Goal: Task Accomplishment & Management: Use online tool/utility

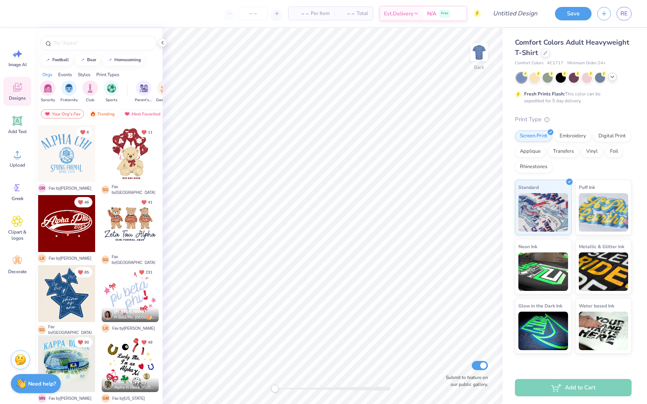
click at [614, 77] on icon at bounding box center [612, 77] width 6 height 6
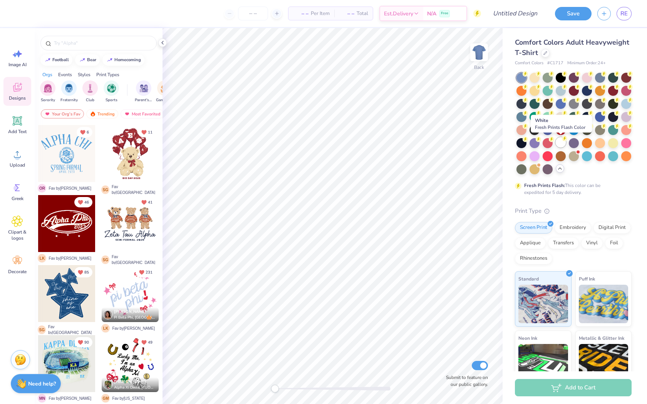
click at [561, 143] on div at bounding box center [561, 142] width 10 height 10
click at [479, 51] on img at bounding box center [479, 52] width 31 height 31
click at [13, 196] on span "Greek" at bounding box center [18, 199] width 12 height 6
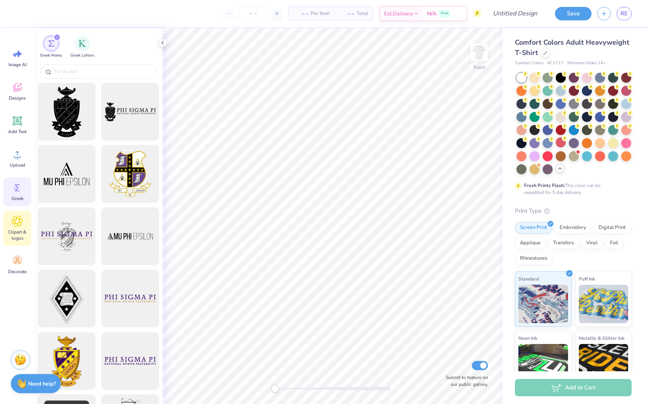
click at [16, 239] on span "Clipart & logos" at bounding box center [17, 235] width 25 height 12
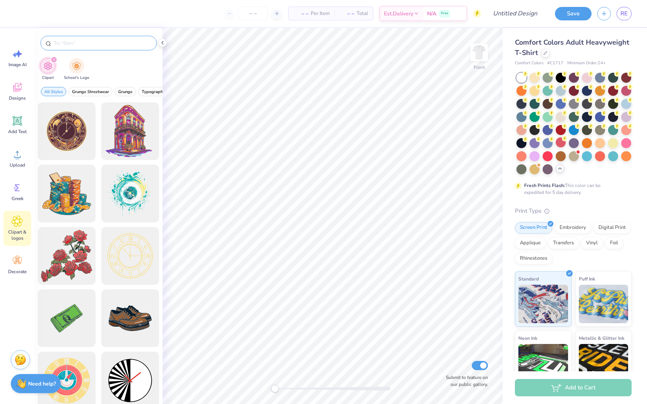
click at [90, 39] on input "text" at bounding box center [102, 43] width 99 height 8
type input "cheetahs"
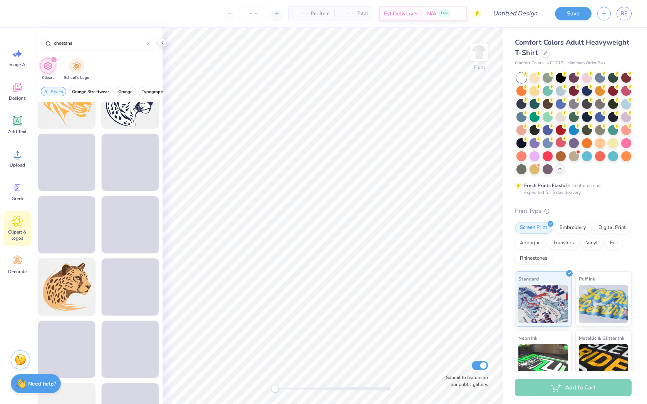
scroll to position [406, 0]
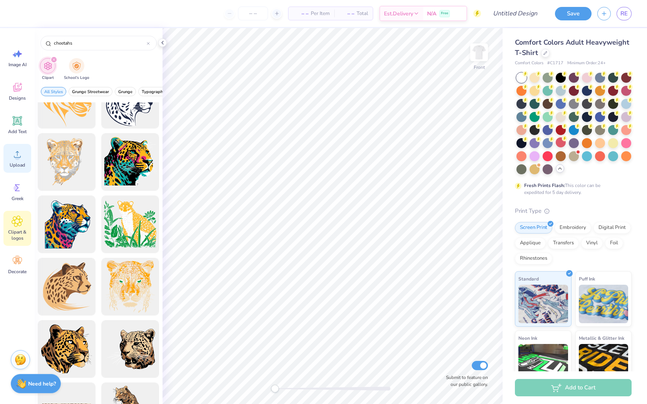
click at [17, 159] on circle at bounding box center [17, 157] width 5 height 5
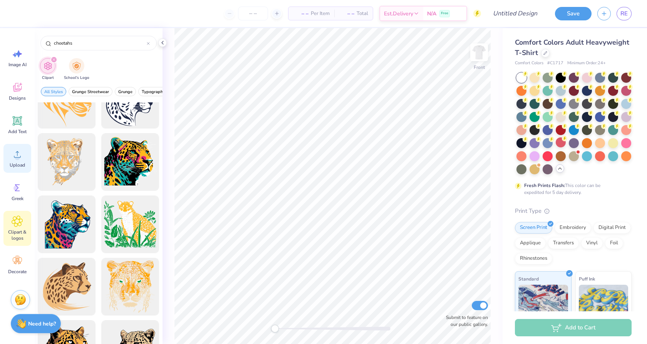
click at [27, 158] on div "Upload" at bounding box center [17, 158] width 28 height 29
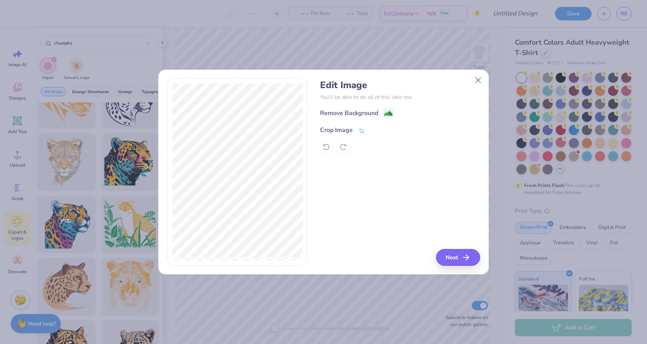
click at [360, 129] on icon at bounding box center [362, 130] width 6 height 5
click at [461, 258] on div "Edit Image You’ll be able to do all of this later too. Remove Background Crop I…" at bounding box center [400, 172] width 160 height 188
click at [376, 129] on icon at bounding box center [374, 129] width 5 height 5
click at [464, 263] on button "Next" at bounding box center [459, 257] width 44 height 17
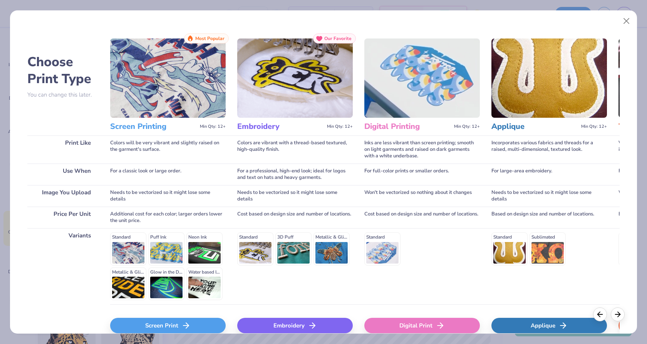
click at [169, 325] on div "Screen Print" at bounding box center [168, 325] width 116 height 15
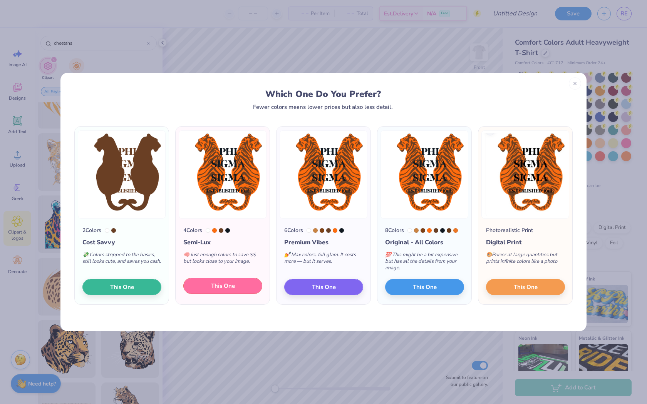
click at [238, 283] on button "This One" at bounding box center [222, 286] width 79 height 16
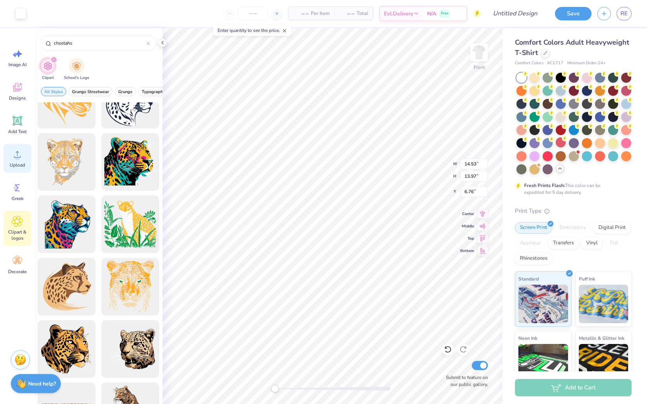
click at [28, 154] on div "Upload" at bounding box center [17, 158] width 28 height 29
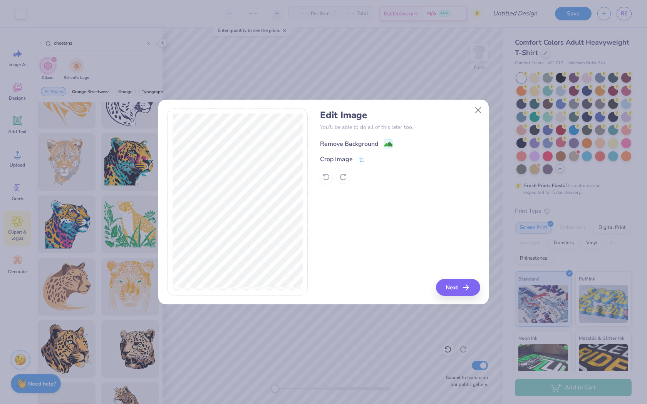
click at [379, 143] on div "Remove Background" at bounding box center [356, 144] width 73 height 10
click at [389, 146] on div "Remove Background Crop Image" at bounding box center [400, 160] width 160 height 45
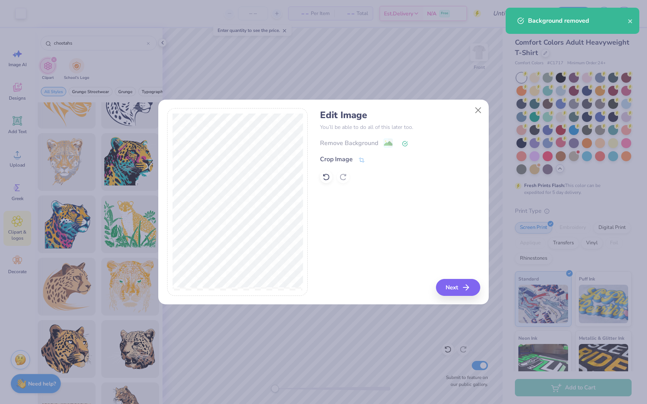
click at [405, 147] on div "Edit Image You’ll be able to do all of this later too. Remove Background Crop I…" at bounding box center [323, 202] width 313 height 188
click at [481, 105] on button "Close" at bounding box center [478, 110] width 15 height 15
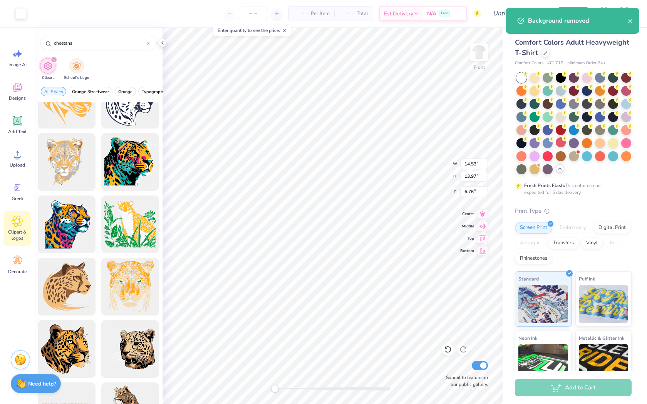
type input "2.00"
type input "1.15"
type input "9.32"
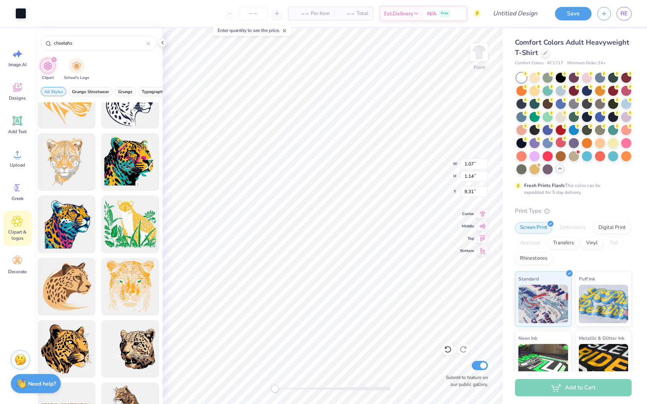
type input "14.53"
type input "13.97"
type input "6.76"
type input "1.11"
type input "1.89"
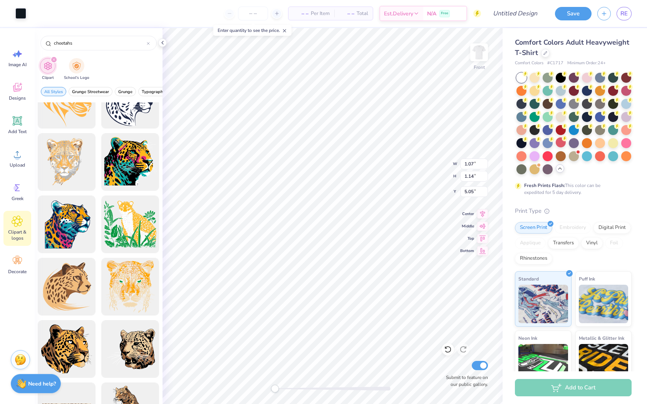
type input "12.52"
type input "14.53"
type input "13.97"
type input "6.76"
type input "1.23"
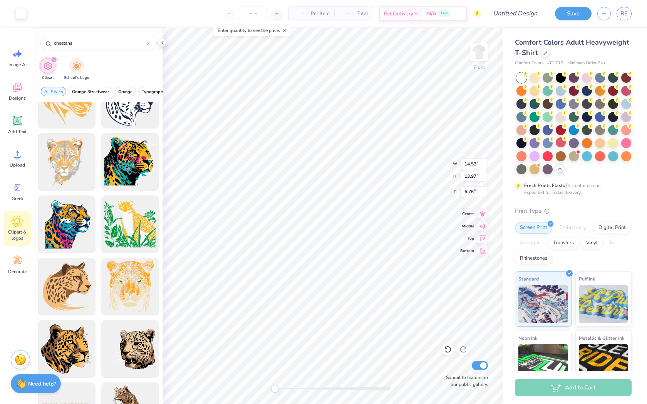
type input "1.14"
type input "11.38"
type input "14.53"
type input "13.97"
type input "6.76"
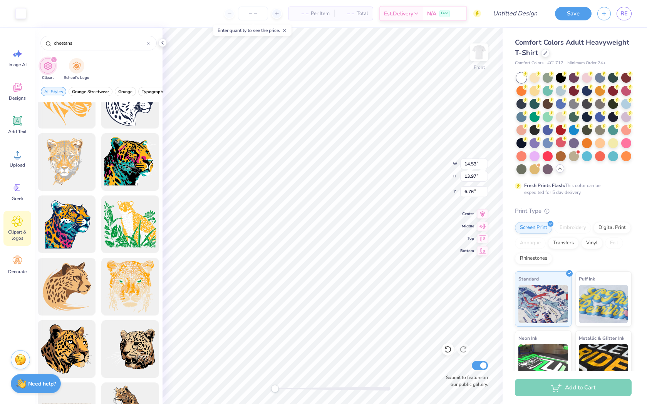
type input "0.64"
type input "1.16"
type input "11.37"
click at [303, 11] on span "– –" at bounding box center [300, 14] width 15 height 8
click at [267, 13] on input "number" at bounding box center [253, 14] width 30 height 14
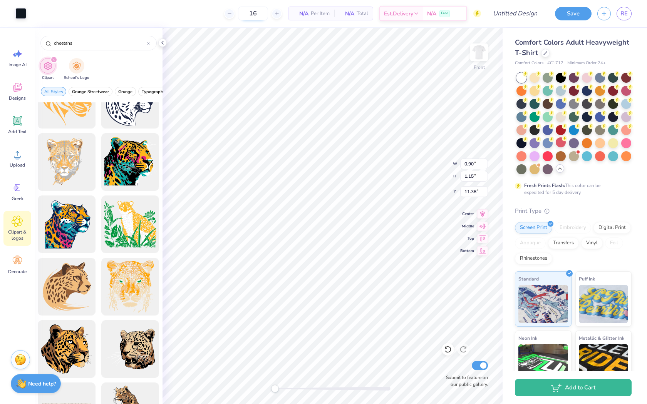
type input "16"
type input "1.07"
type input "1.14"
type input "3.54"
type input "1.23"
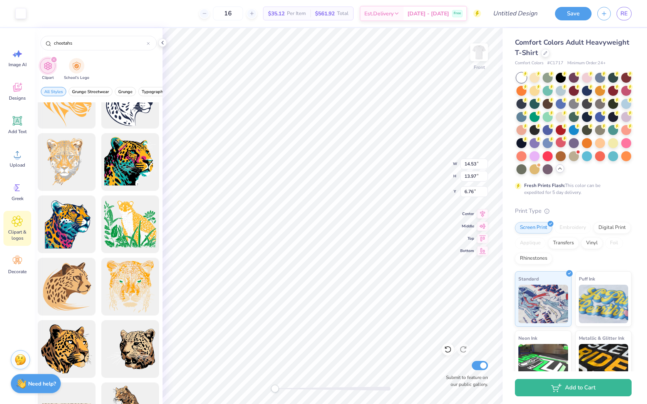
type input "1.14"
type input "11.08"
type input "14.53"
type input "13.97"
type input "6.76"
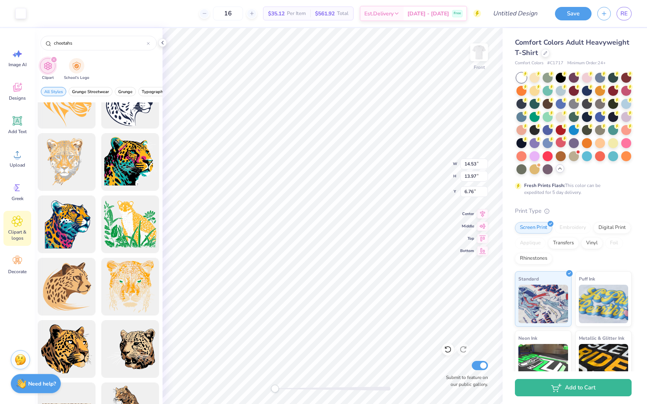
type input "2.95"
type input "1.15"
type input "11.38"
click at [146, 47] on div "cheetahs" at bounding box center [98, 43] width 116 height 15
click at [146, 45] on input "cheetahs" at bounding box center [100, 43] width 94 height 8
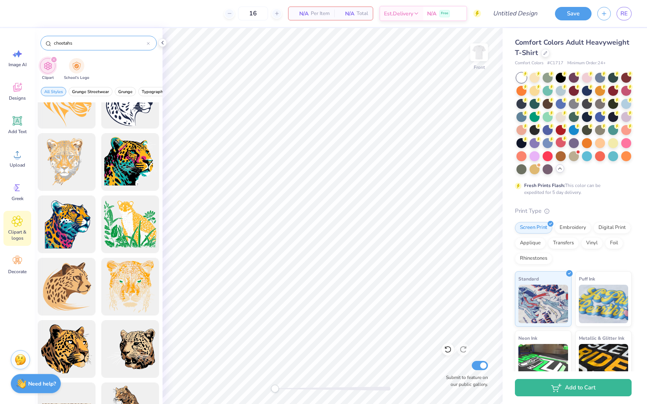
click at [149, 45] on div at bounding box center [148, 43] width 3 height 7
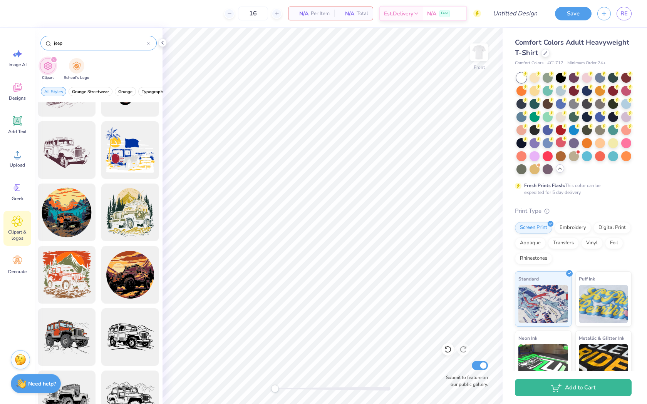
scroll to position [45, 0]
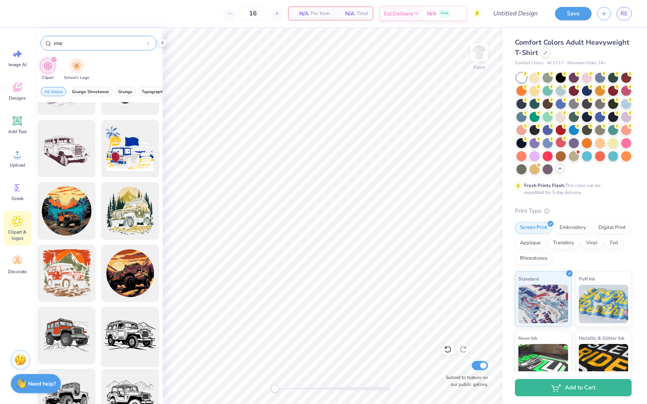
type input "jeep"
click at [132, 330] on div at bounding box center [131, 336] width 64 height 64
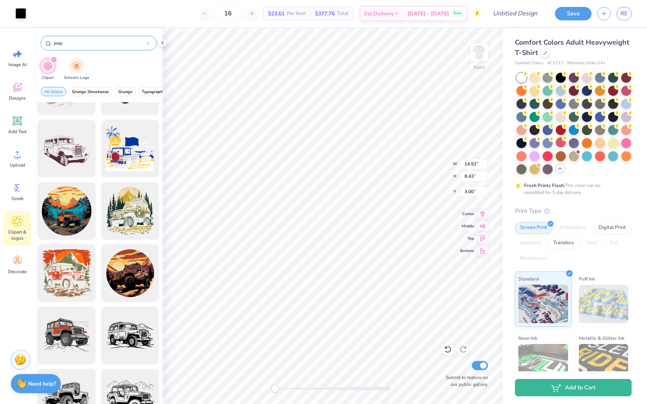
type input "3.99"
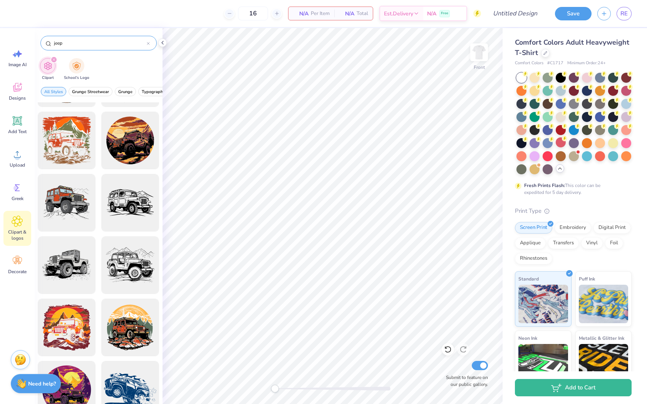
scroll to position [0, 0]
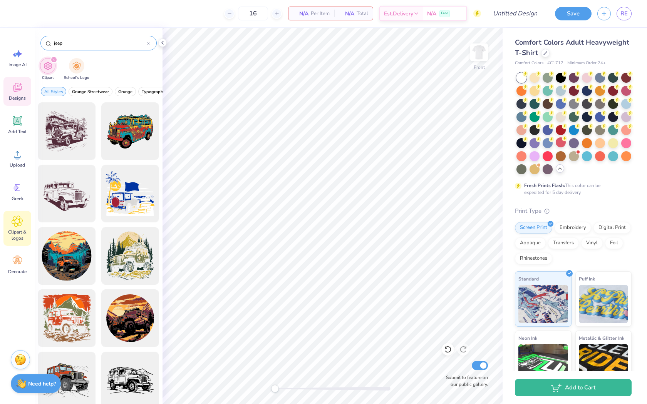
click at [19, 91] on icon at bounding box center [18, 88] width 12 height 12
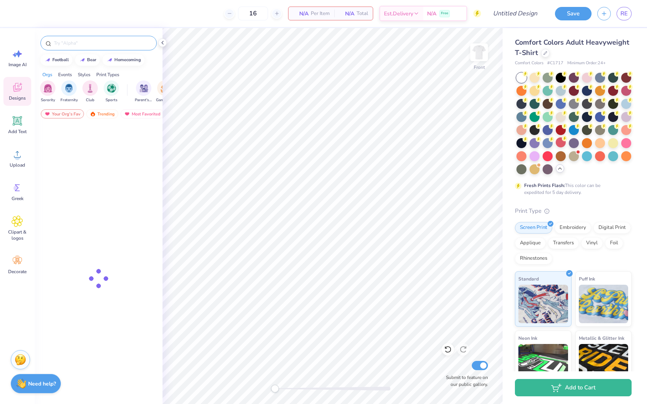
click at [76, 44] on input "text" at bounding box center [102, 43] width 99 height 8
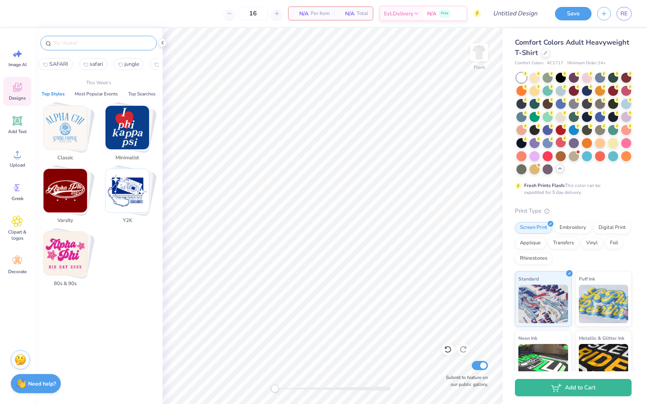
type input "k"
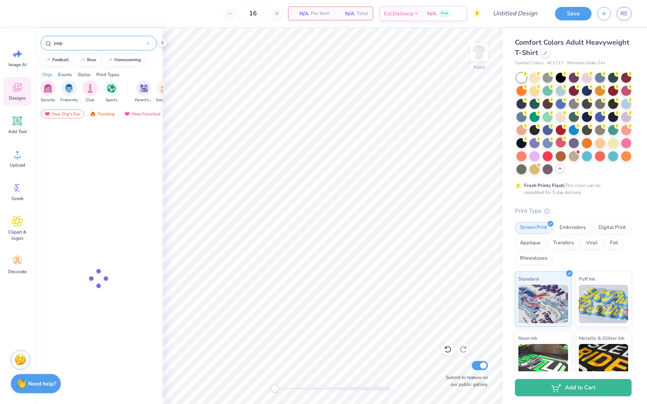
type input "jeep"
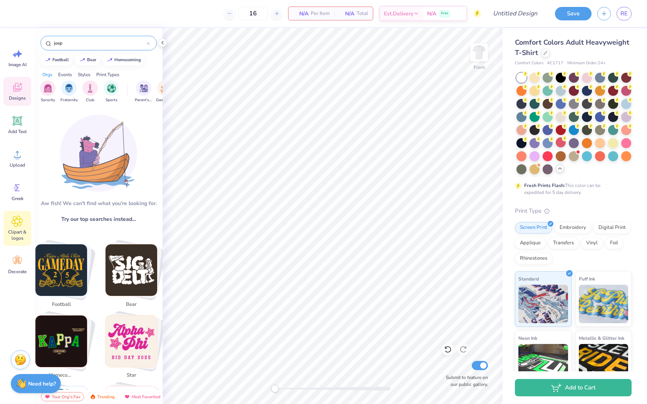
click at [18, 230] on span "Clipart & logos" at bounding box center [17, 235] width 25 height 12
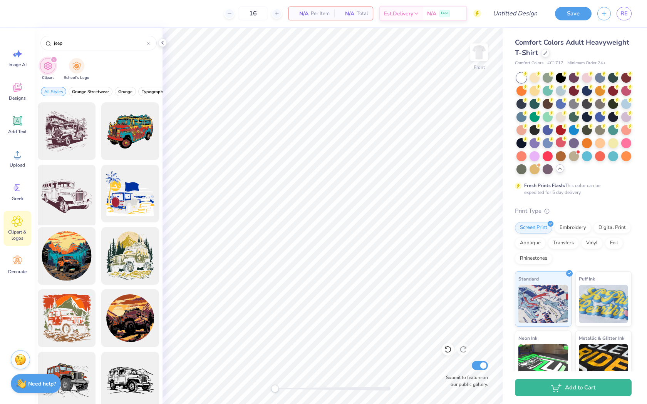
click at [73, 196] on div at bounding box center [67, 194] width 64 height 64
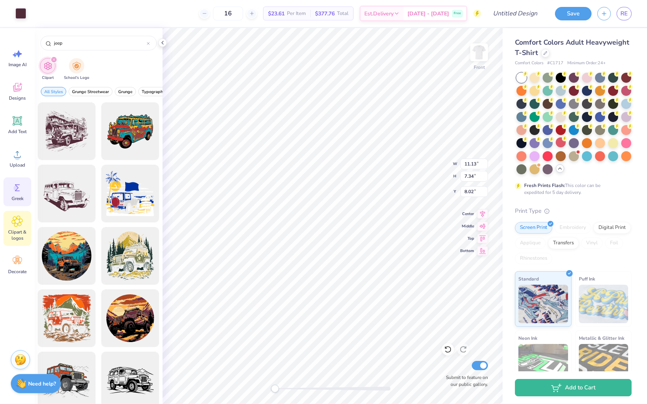
click at [12, 189] on icon at bounding box center [18, 188] width 12 height 12
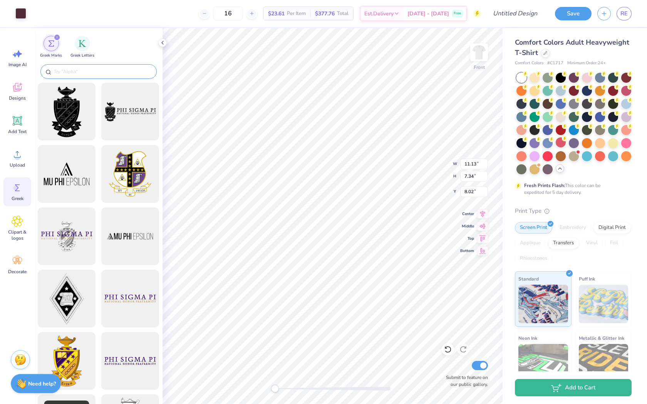
click at [102, 65] on div at bounding box center [98, 71] width 116 height 15
click at [102, 66] on div at bounding box center [98, 71] width 116 height 15
click at [99, 68] on input "text" at bounding box center [102, 72] width 99 height 8
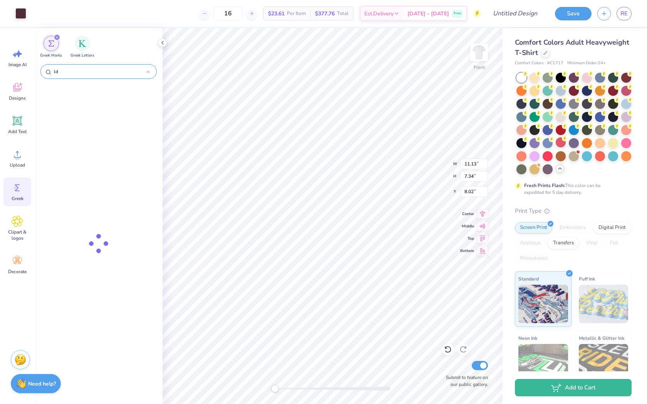
type input "l"
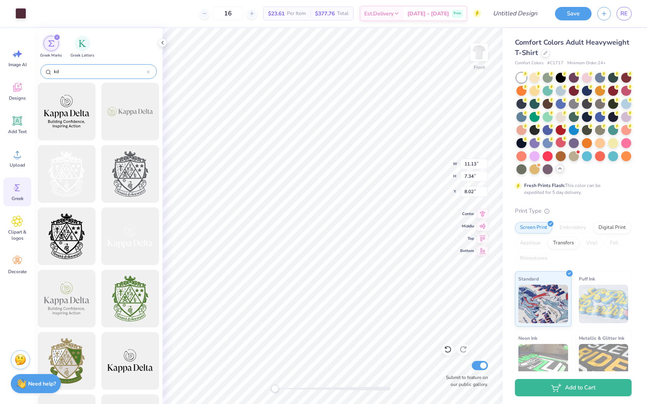
type input "kd"
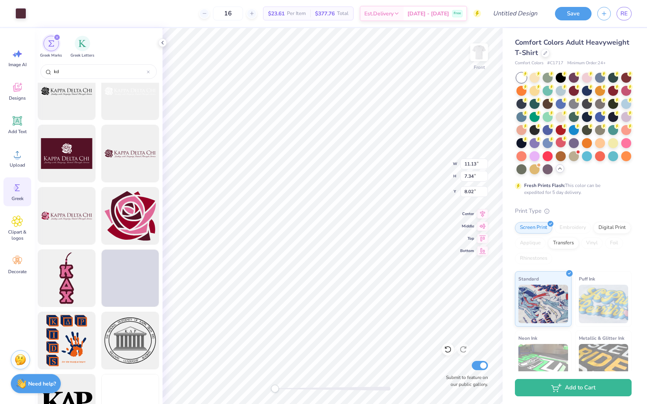
scroll to position [1300, 0]
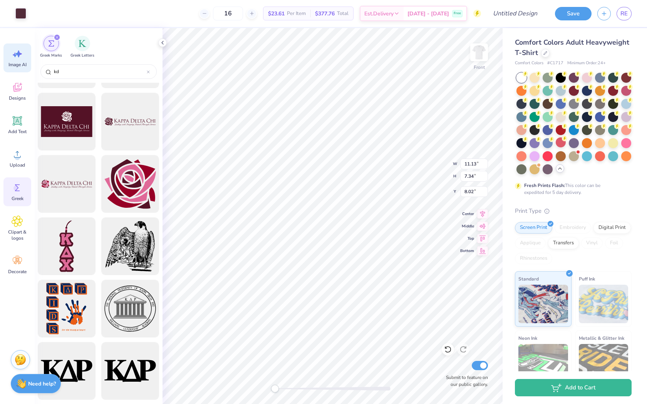
click at [20, 69] on div "Image AI" at bounding box center [17, 58] width 28 height 29
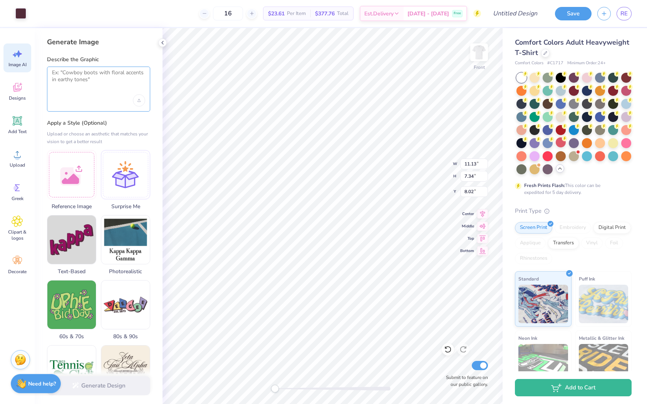
click at [80, 86] on textarea at bounding box center [98, 78] width 93 height 19
type textarea "cheetah print KD letters"
click at [138, 99] on icon "Upload image" at bounding box center [138, 100] width 3 height 3
click at [105, 100] on div at bounding box center [98, 100] width 93 height 12
click at [105, 93] on div "cheetah print KD letters" at bounding box center [98, 89] width 103 height 45
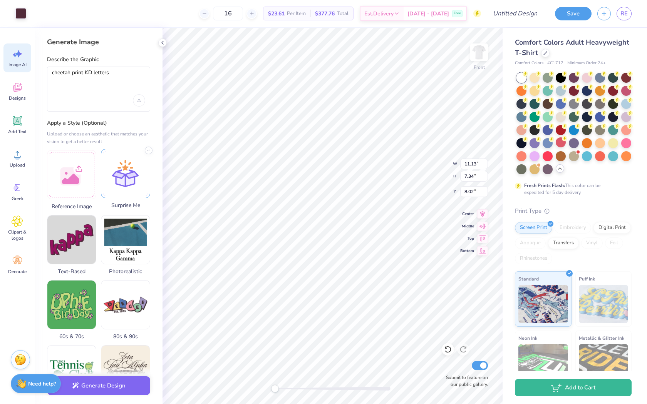
click at [123, 179] on div at bounding box center [125, 173] width 49 height 49
click at [126, 174] on div at bounding box center [125, 173] width 49 height 49
click at [99, 385] on button "Generate Design" at bounding box center [98, 384] width 103 height 19
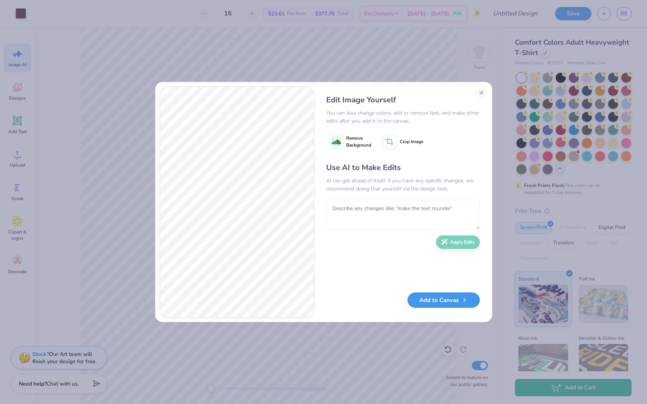
click at [451, 302] on button "Add to Canvas" at bounding box center [443, 301] width 72 height 16
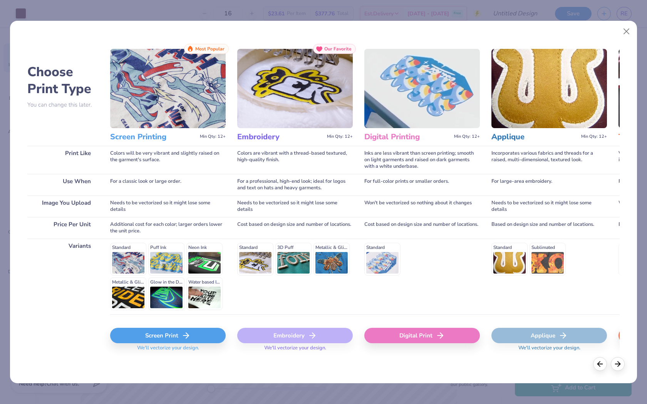
click at [185, 337] on icon at bounding box center [185, 335] width 9 height 9
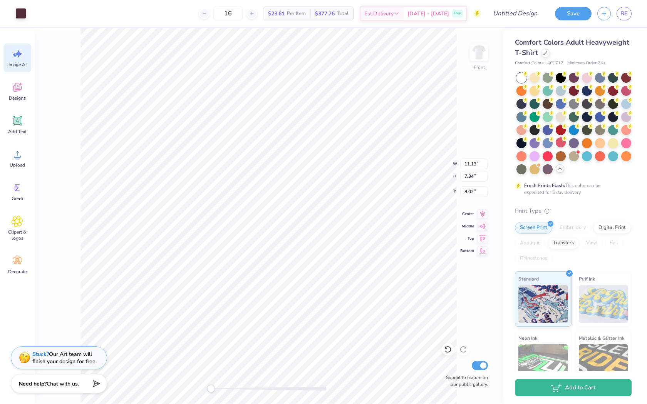
scroll to position [0, 0]
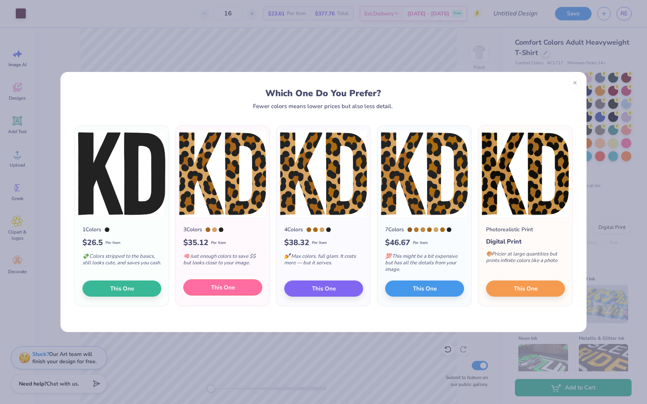
click at [237, 288] on button "This One" at bounding box center [222, 288] width 79 height 16
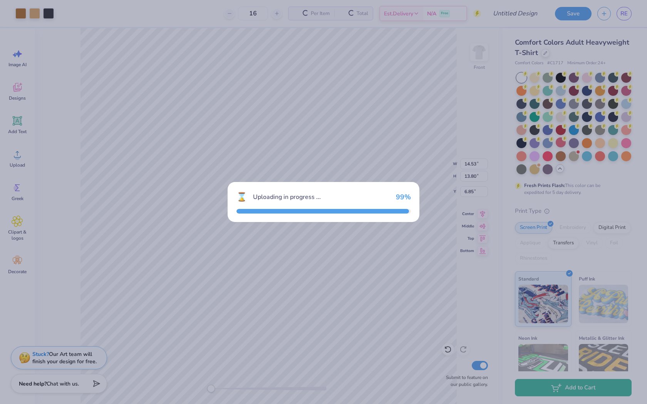
type input "14.53"
type input "13.80"
type input "6.85"
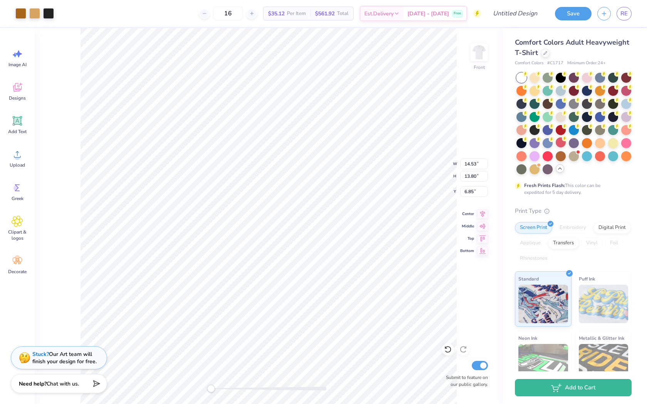
type input "11.13"
type input "7.34"
type input "8.03"
click at [20, 14] on div at bounding box center [20, 12] width 11 height 11
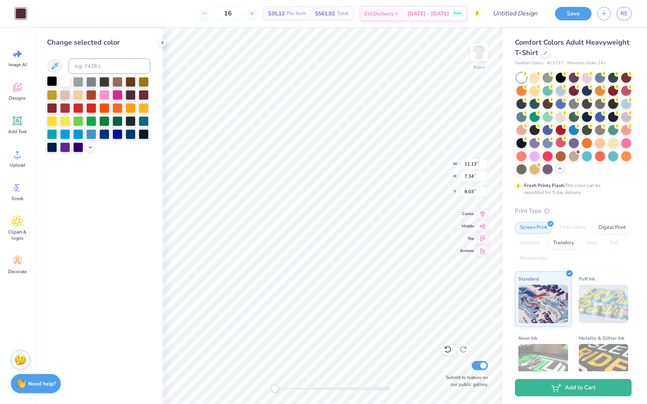
click at [49, 82] on div at bounding box center [52, 81] width 10 height 10
click at [53, 78] on div at bounding box center [52, 81] width 10 height 10
click at [148, 133] on div at bounding box center [144, 134] width 10 height 10
click at [54, 77] on div at bounding box center [52, 81] width 10 height 10
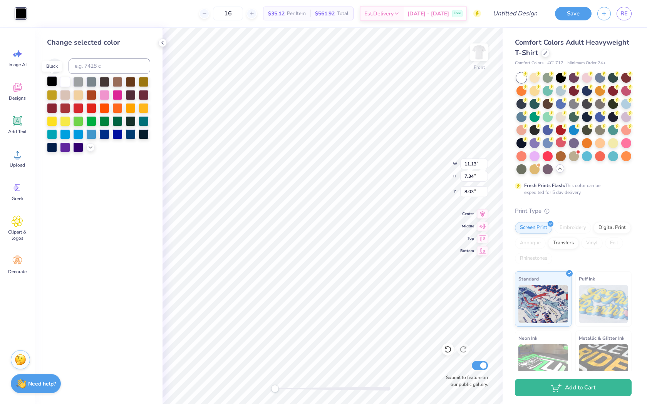
click at [54, 77] on div at bounding box center [52, 81] width 10 height 10
drag, startPoint x: 54, startPoint y: 77, endPoint x: 94, endPoint y: 77, distance: 40.4
click at [54, 77] on div at bounding box center [52, 82] width 10 height 10
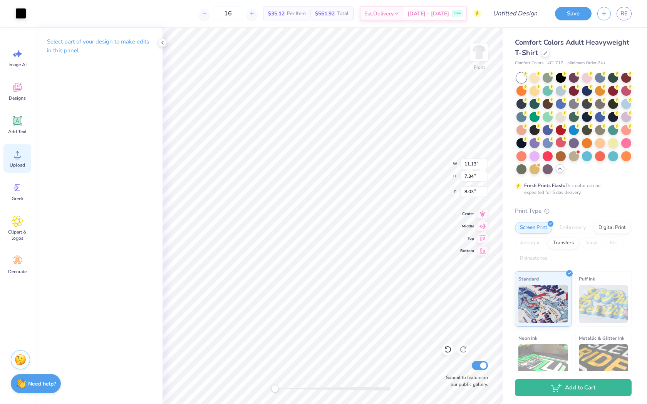
click at [20, 149] on icon at bounding box center [18, 155] width 12 height 12
click at [17, 223] on icon at bounding box center [17, 221] width 5 height 5
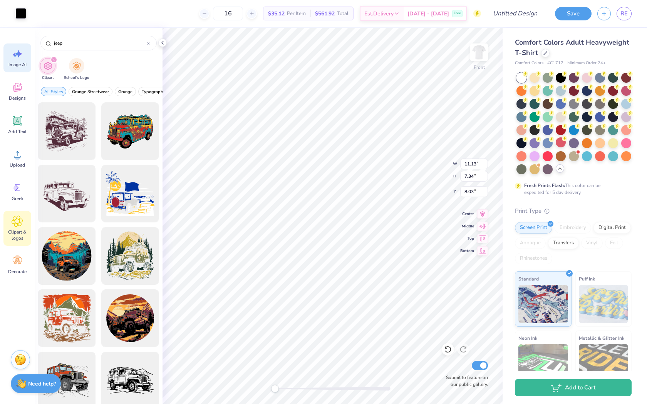
click at [22, 65] on span "Image AI" at bounding box center [17, 65] width 18 height 6
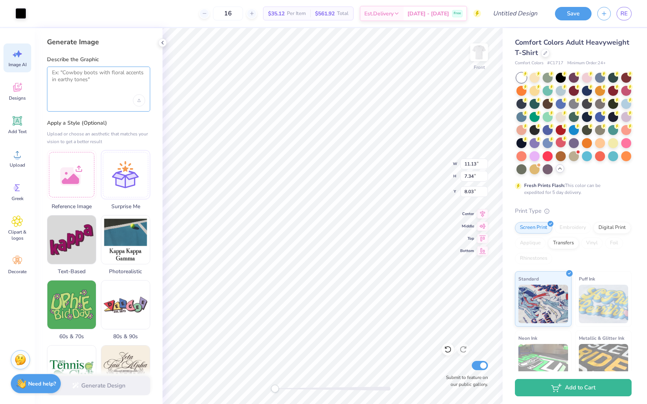
click at [126, 73] on textarea at bounding box center [98, 78] width 93 height 19
type textarea "jeep wrangler"
click at [100, 383] on button "Generate Design" at bounding box center [98, 384] width 103 height 19
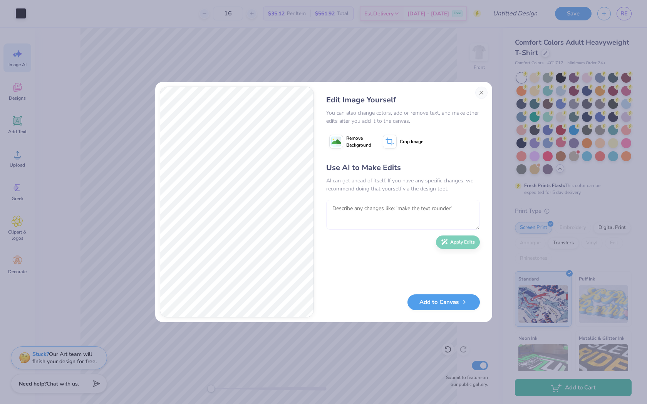
click at [418, 215] on textarea at bounding box center [403, 215] width 154 height 30
click at [415, 205] on textarea "make it one color" at bounding box center [403, 215] width 154 height 30
type textarea "make it one color (black)"
click at [456, 244] on button "Apply Edits" at bounding box center [458, 240] width 44 height 13
